Goal: Task Accomplishment & Management: Use online tool/utility

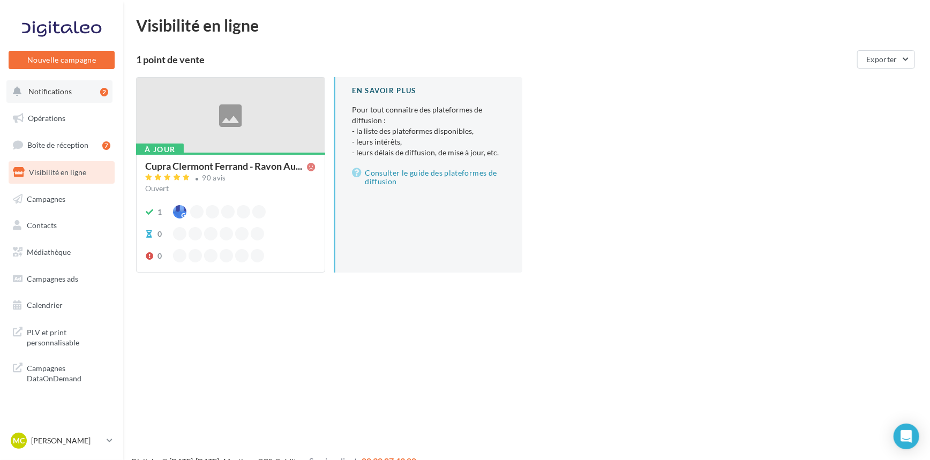
click at [54, 91] on span "Notifications" at bounding box center [49, 91] width 43 height 9
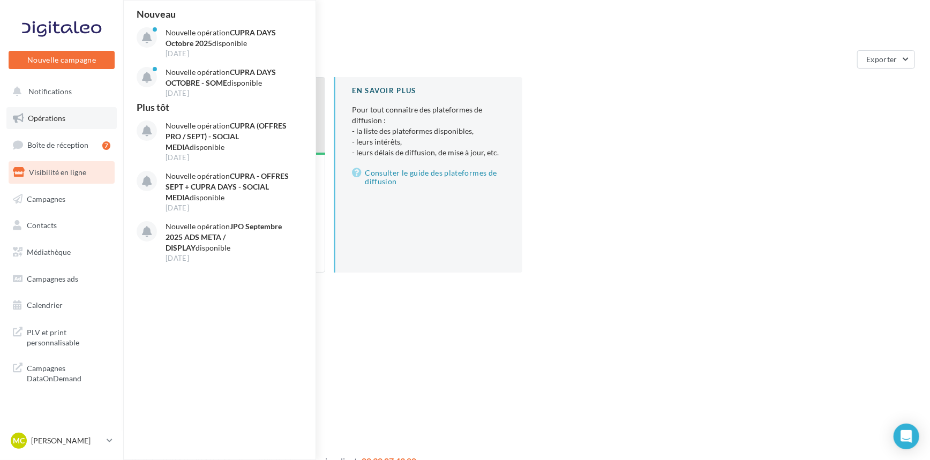
click at [72, 114] on link "Opérations" at bounding box center [61, 118] width 110 height 22
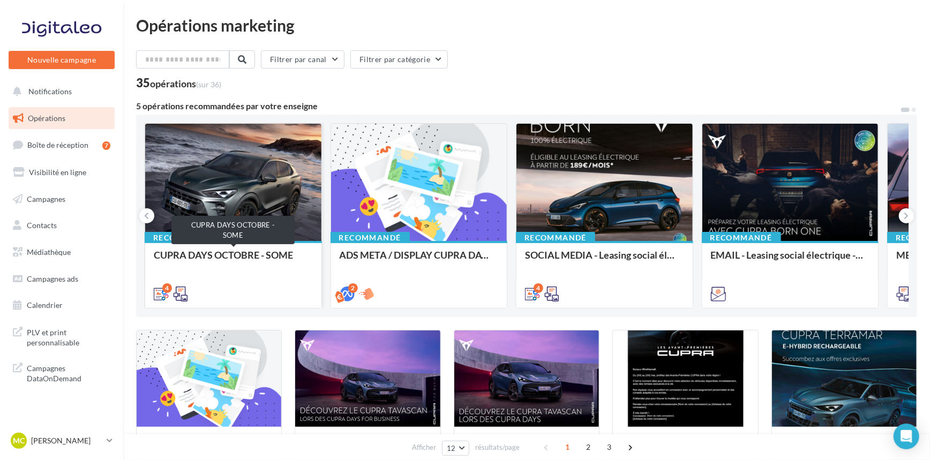
click at [250, 256] on div "CUPRA DAYS OCTOBRE - SOME" at bounding box center [233, 260] width 159 height 21
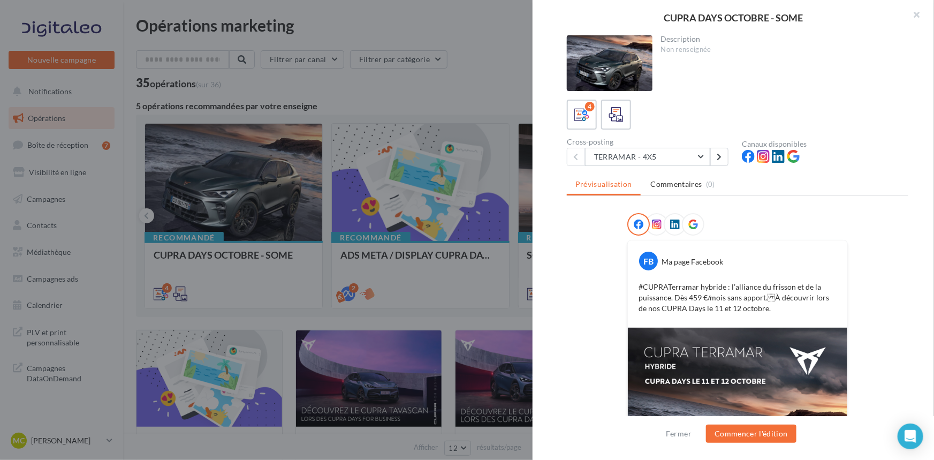
click at [459, 107] on div at bounding box center [467, 230] width 934 height 460
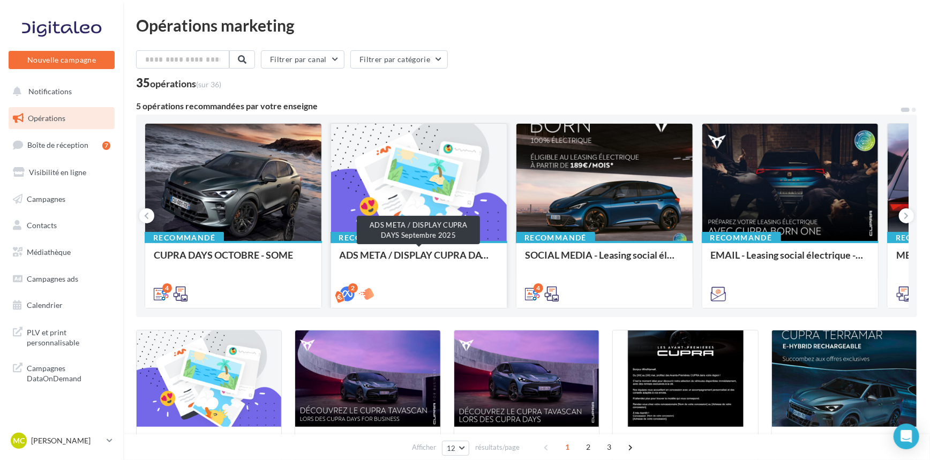
click at [440, 256] on div "ADS META / DISPLAY CUPRA DAYS Septembre 2025" at bounding box center [418, 260] width 159 height 21
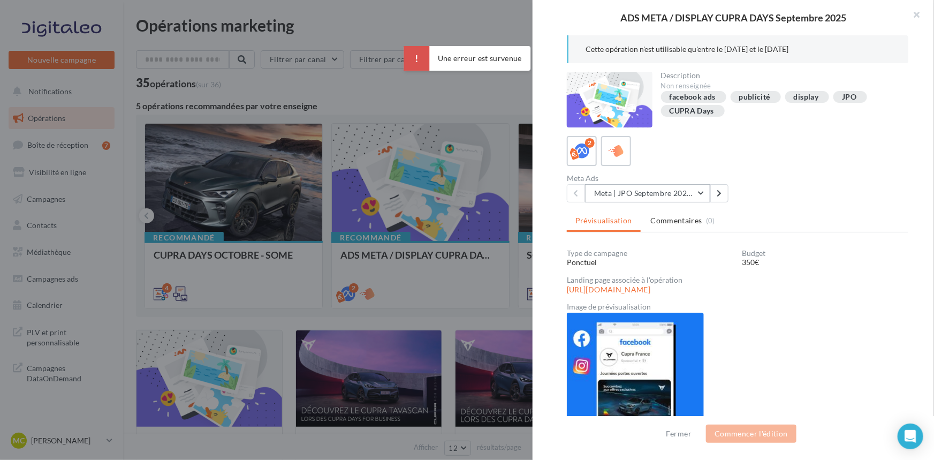
click at [695, 194] on button "Meta | JPO Septembre 2025 | Drive to store" at bounding box center [647, 193] width 125 height 18
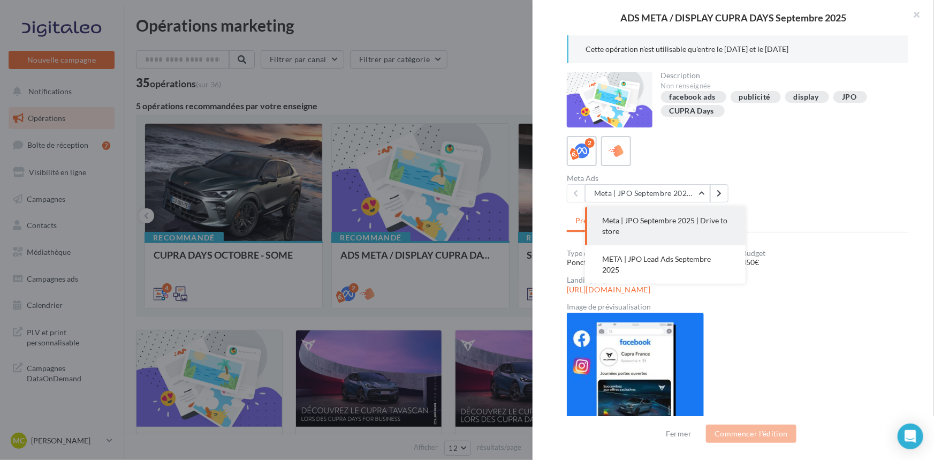
click at [796, 303] on div "Image de prévisualisation" at bounding box center [738, 306] width 342 height 7
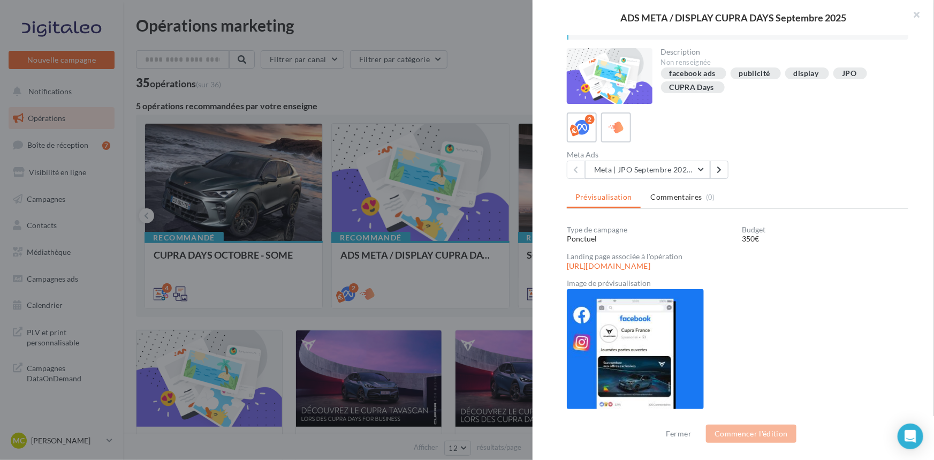
scroll to position [37, 0]
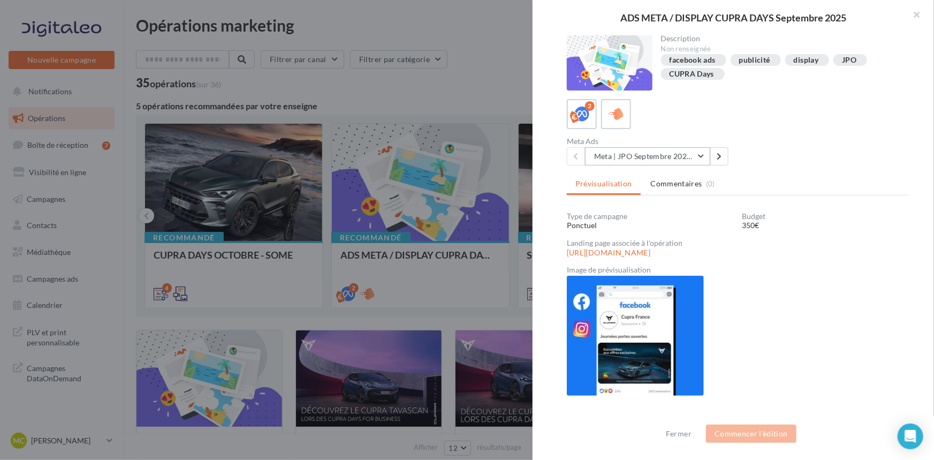
click at [664, 156] on button "Meta | JPO Septembre 2025 | Drive to store" at bounding box center [647, 156] width 125 height 18
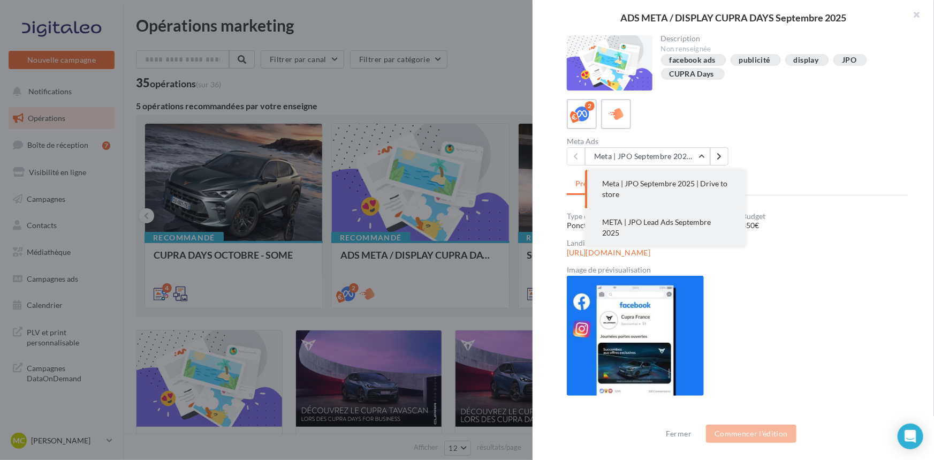
click at [739, 243] on button "META | JPO Lead Ads Septembre 2025" at bounding box center [665, 227] width 161 height 39
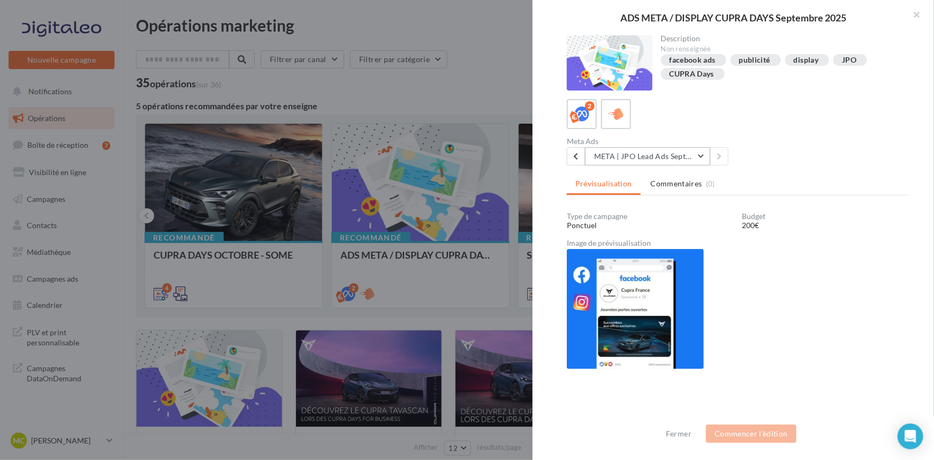
click at [659, 157] on button "META | JPO Lead Ads Septembre 2025" at bounding box center [647, 156] width 125 height 18
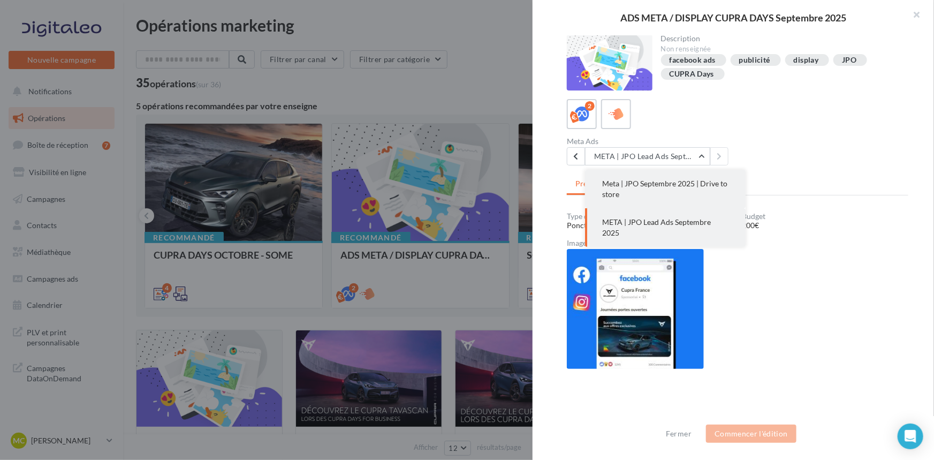
click at [671, 193] on button "Meta | JPO Septembre 2025 | Drive to store" at bounding box center [665, 189] width 161 height 39
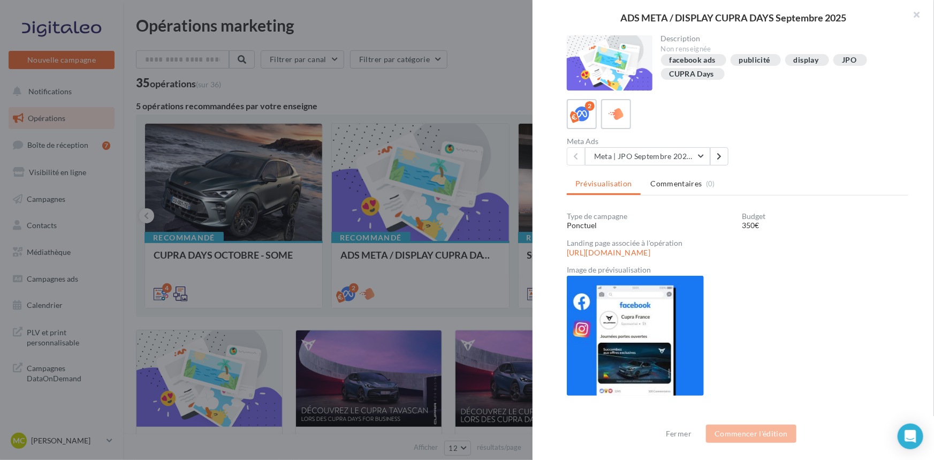
click at [839, 280] on div "Type de campagne Ponctuel Budget 350€ Landing page associée à l'opération https…" at bounding box center [738, 320] width 342 height 214
click at [611, 101] on label at bounding box center [616, 114] width 31 height 31
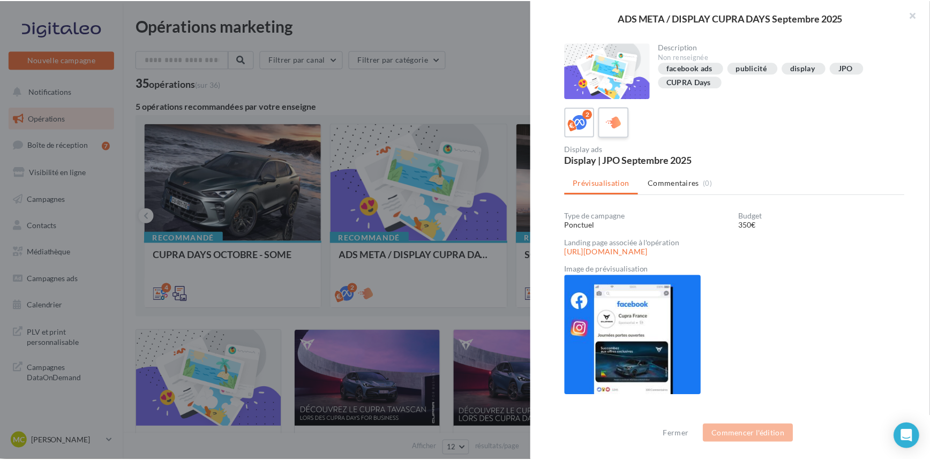
scroll to position [28, 0]
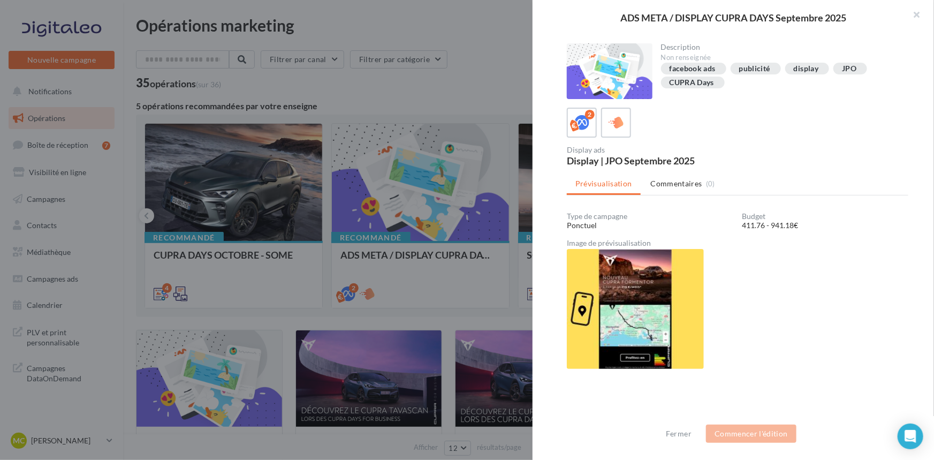
click at [626, 350] on img at bounding box center [635, 309] width 137 height 120
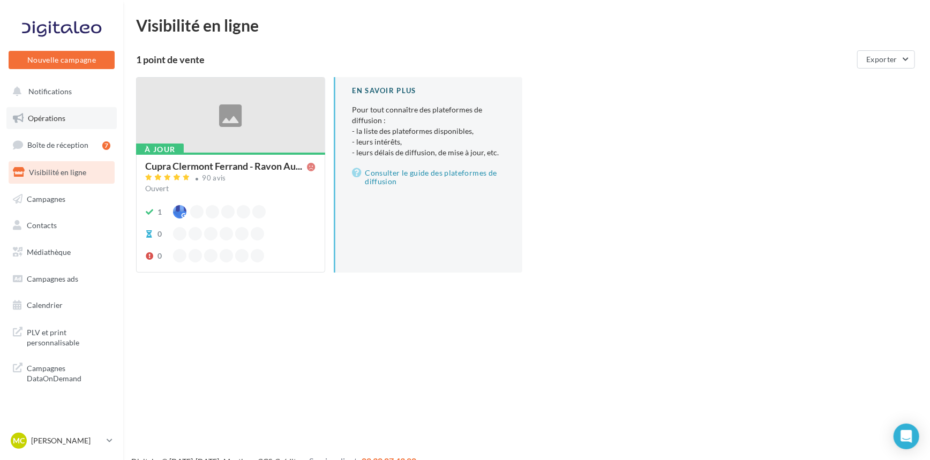
click at [63, 125] on link "Opérations" at bounding box center [61, 118] width 110 height 22
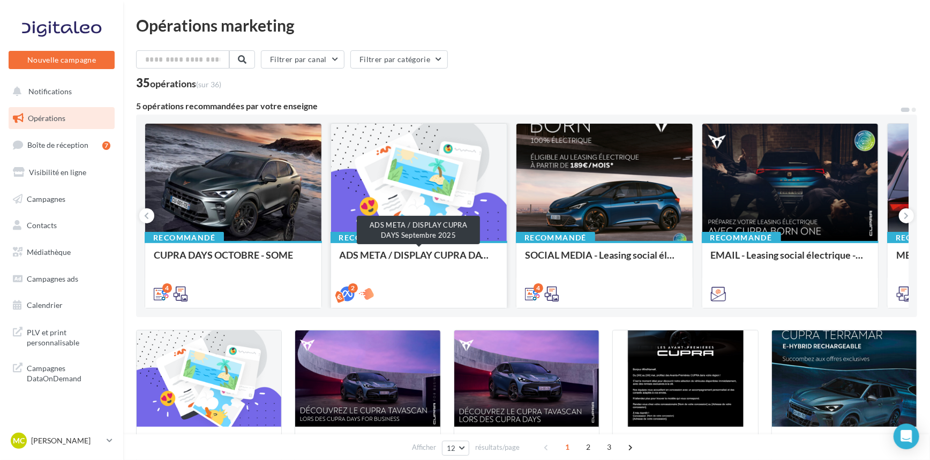
click at [449, 264] on div "ADS META / DISPLAY CUPRA DAYS Septembre 2025" at bounding box center [418, 260] width 159 height 21
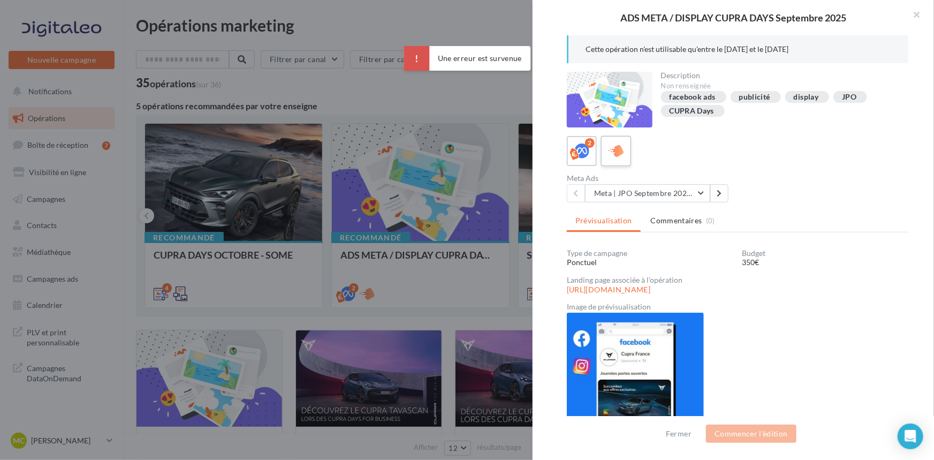
click at [615, 160] on div at bounding box center [617, 151] width 20 height 20
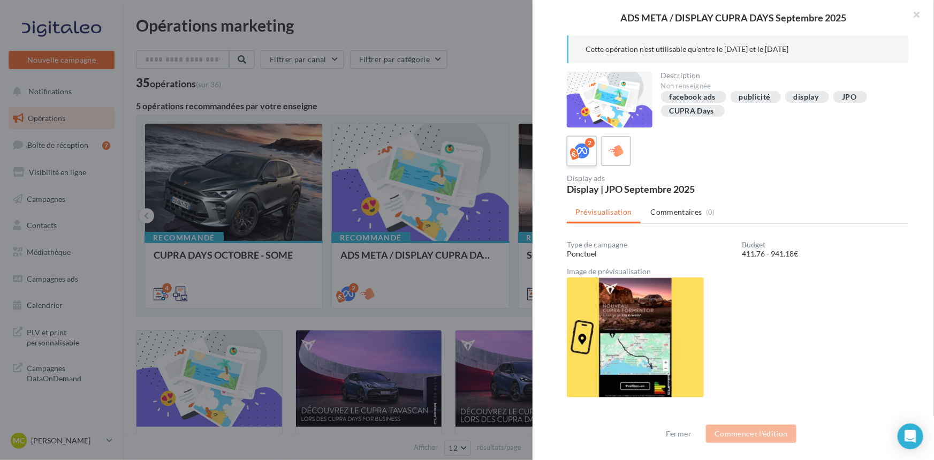
click at [581, 155] on icon at bounding box center [583, 152] width 16 height 16
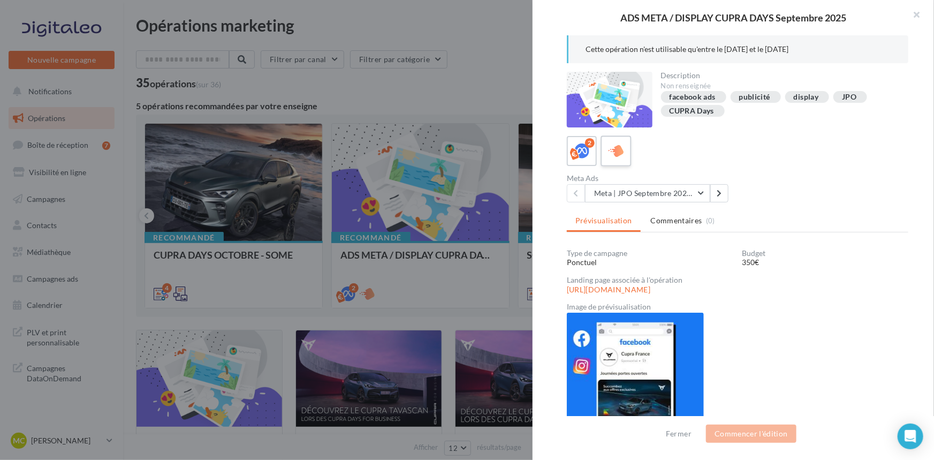
click at [615, 155] on icon at bounding box center [617, 152] width 16 height 16
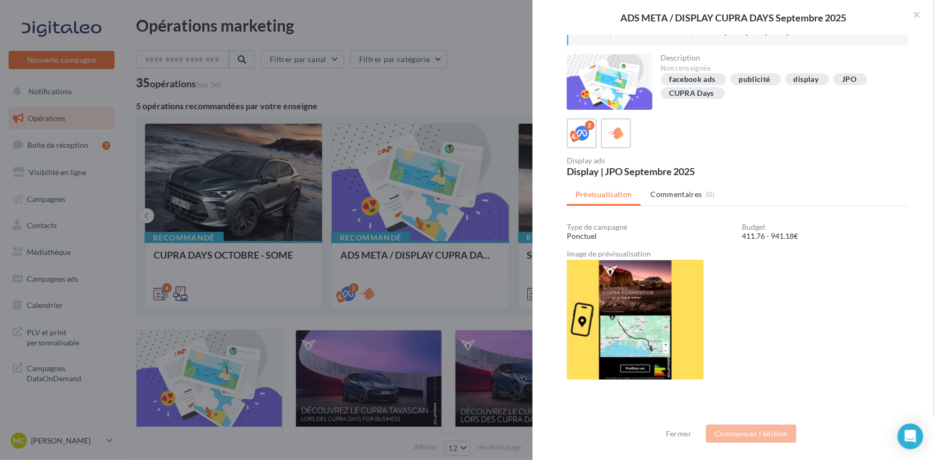
scroll to position [28, 0]
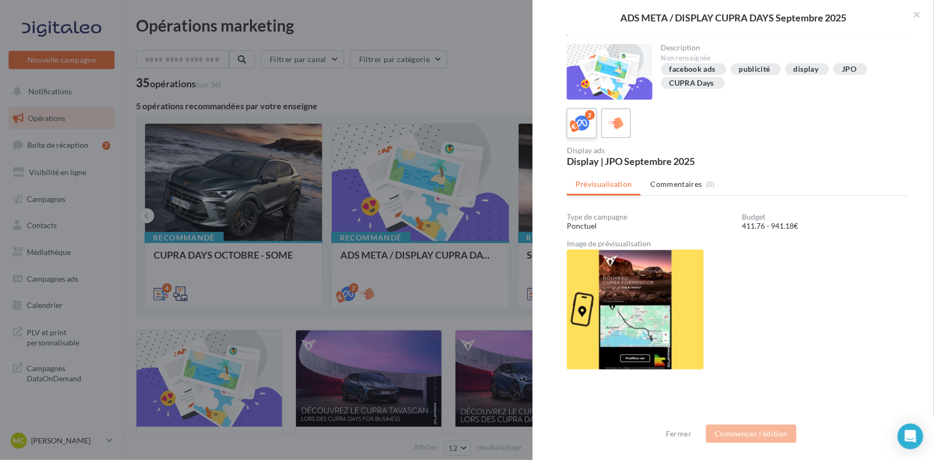
click at [587, 128] on icon at bounding box center [583, 124] width 16 height 16
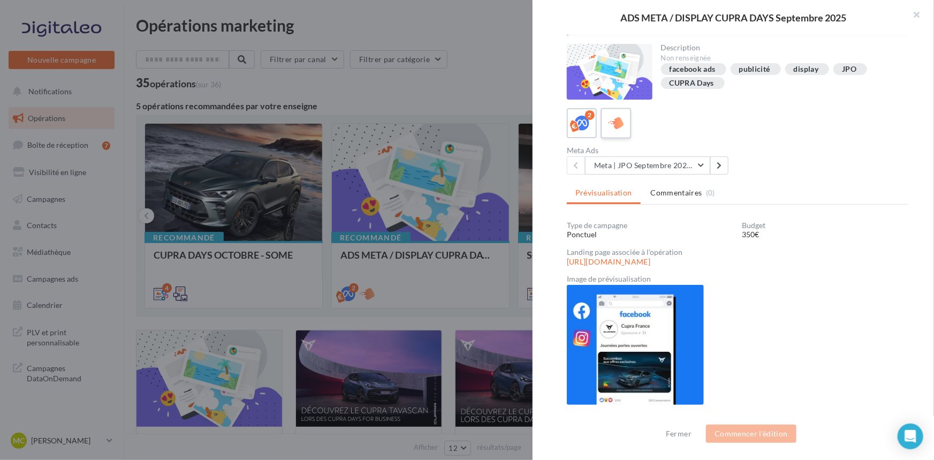
click at [610, 117] on icon at bounding box center [617, 124] width 16 height 16
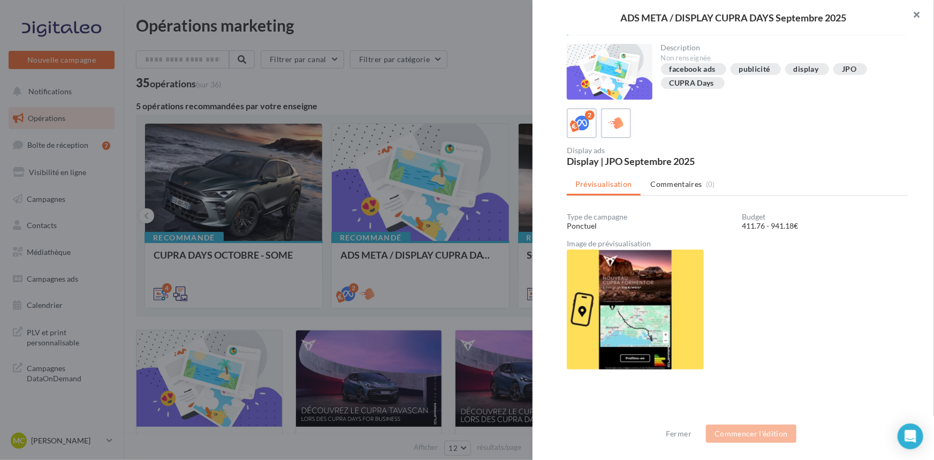
click at [914, 16] on button "button" at bounding box center [913, 16] width 43 height 32
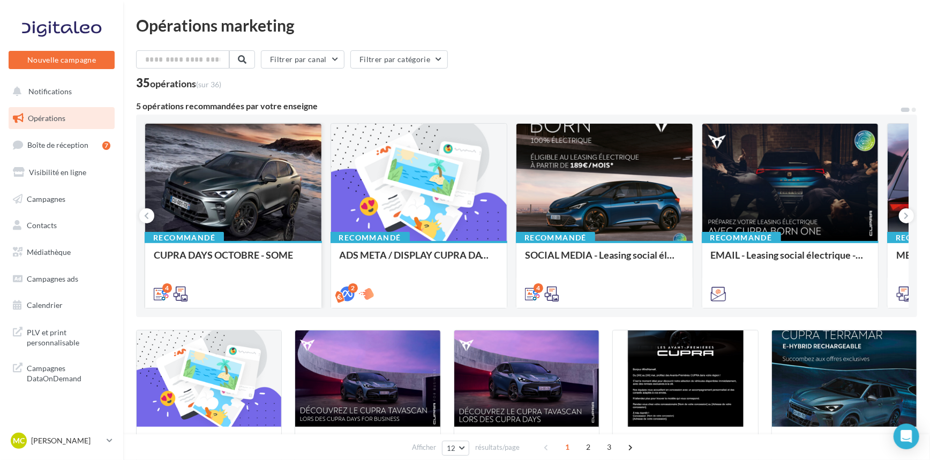
click at [216, 174] on div at bounding box center [233, 183] width 176 height 118
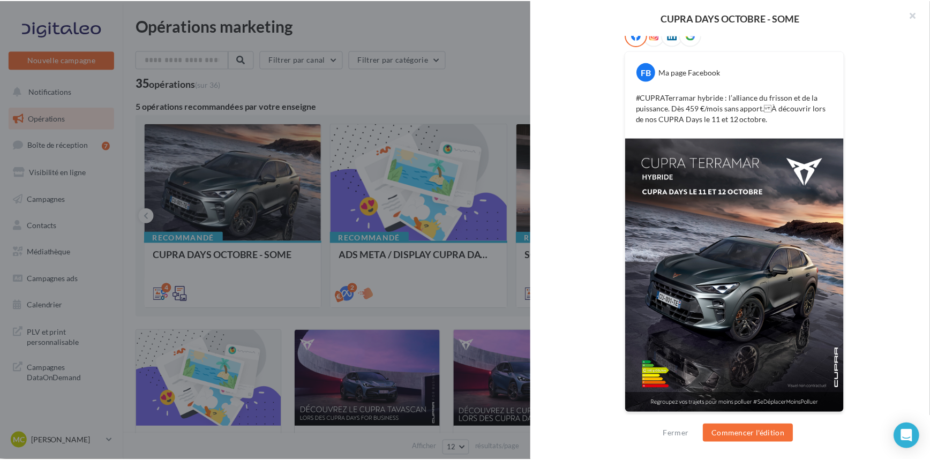
scroll to position [0, 0]
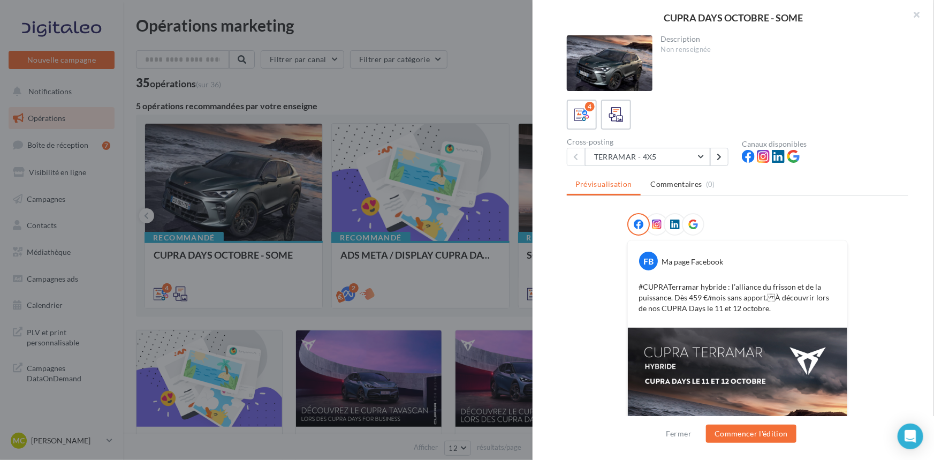
click at [466, 96] on div at bounding box center [467, 230] width 934 height 460
